Goal: Task Accomplishment & Management: Manage account settings

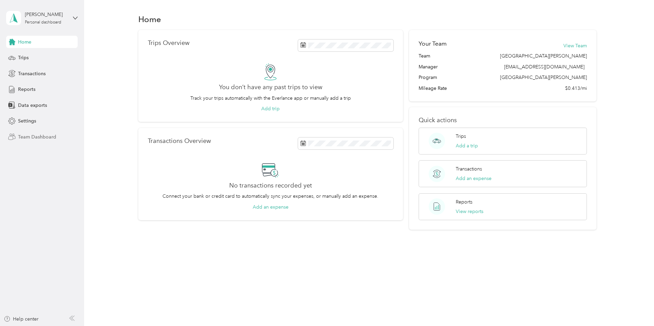
click at [41, 136] on span "Team Dashboard" at bounding box center [37, 136] width 38 height 7
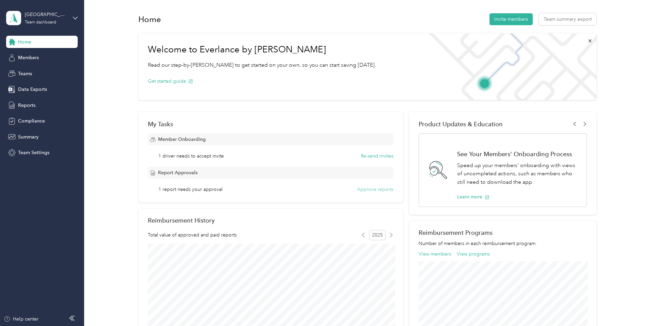
click at [390, 191] on button "Approve reports" at bounding box center [375, 189] width 36 height 7
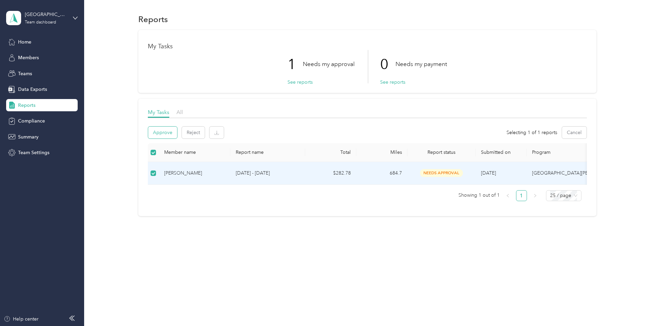
click at [159, 127] on button "Approve" at bounding box center [162, 133] width 29 height 12
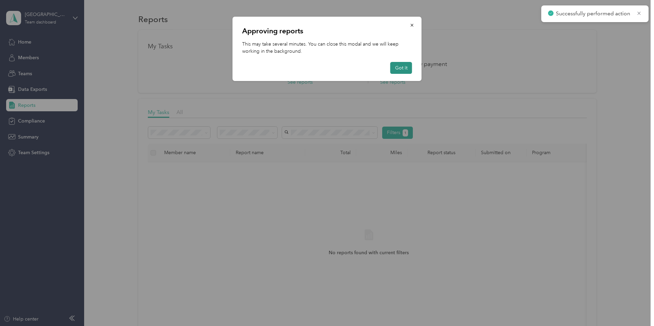
click at [396, 68] on button "Got it" at bounding box center [401, 68] width 22 height 12
